Goal: Find specific page/section: Find specific page/section

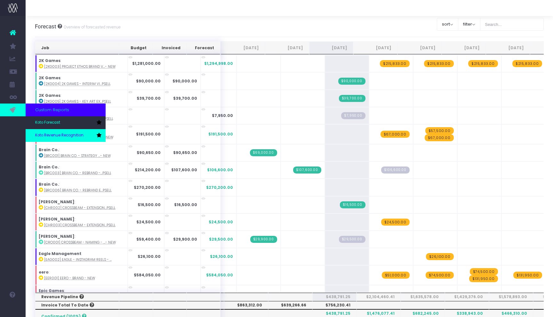
click at [45, 137] on span "Koto Revenue Recognition" at bounding box center [59, 136] width 48 height 6
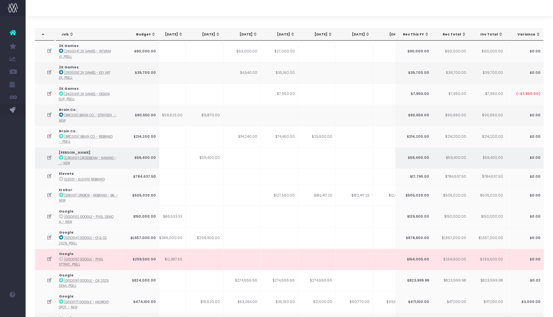
scroll to position [0, 36]
